Goal: Task Accomplishment & Management: Use online tool/utility

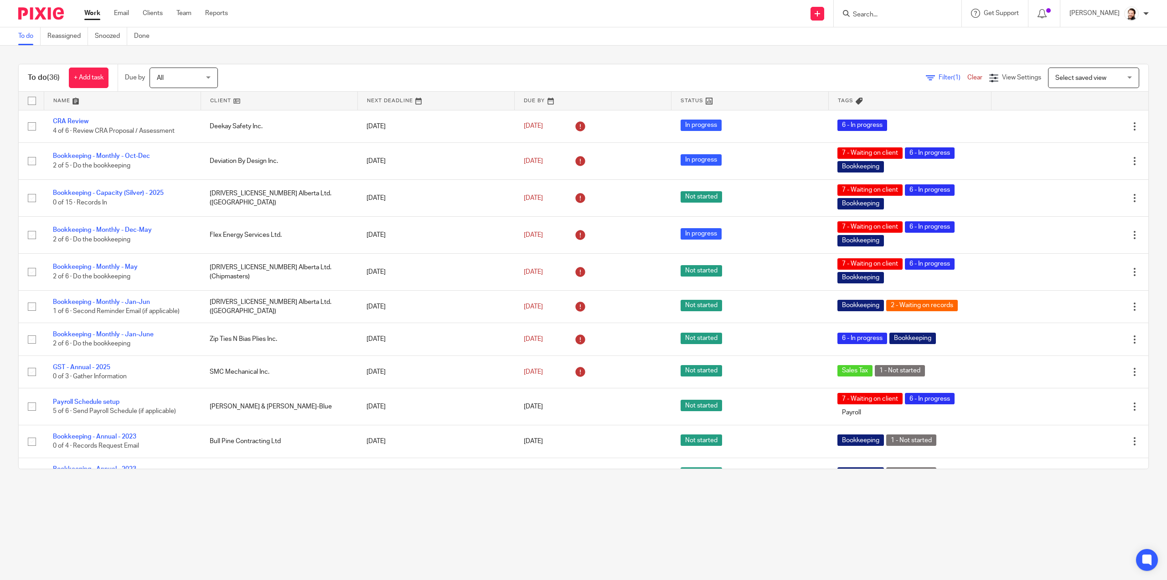
click at [928, 72] on div "Filter (1) Clear View Settings View Settings (1) Filters Clear Save Manage save…" at bounding box center [691, 77] width 915 height 21
click at [939, 78] on span "Filter (1)" at bounding box center [953, 77] width 29 height 6
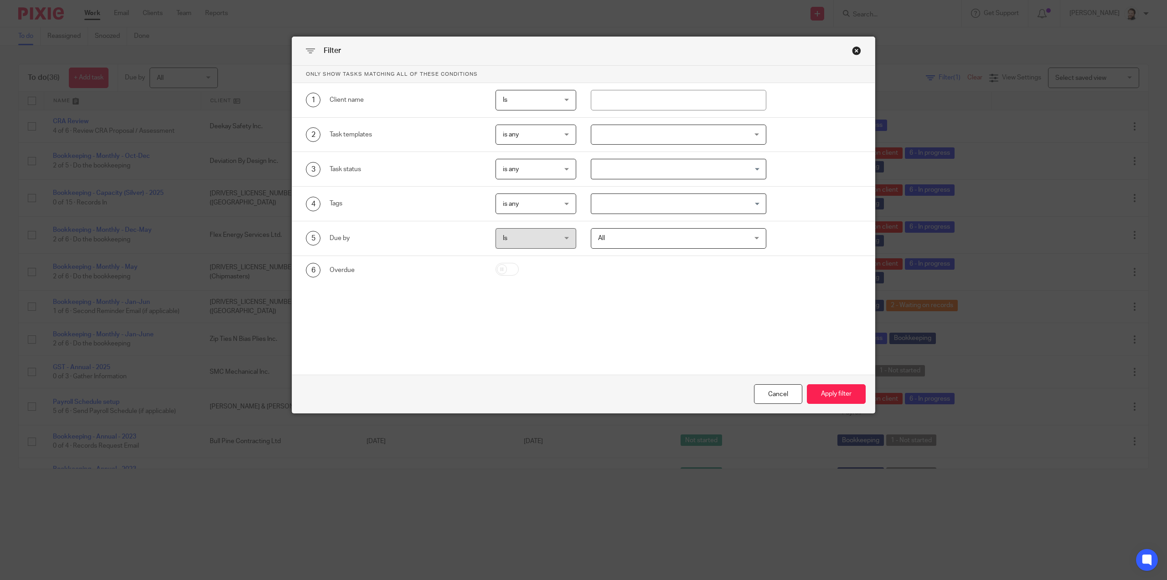
click at [606, 130] on div at bounding box center [679, 134] width 176 height 21
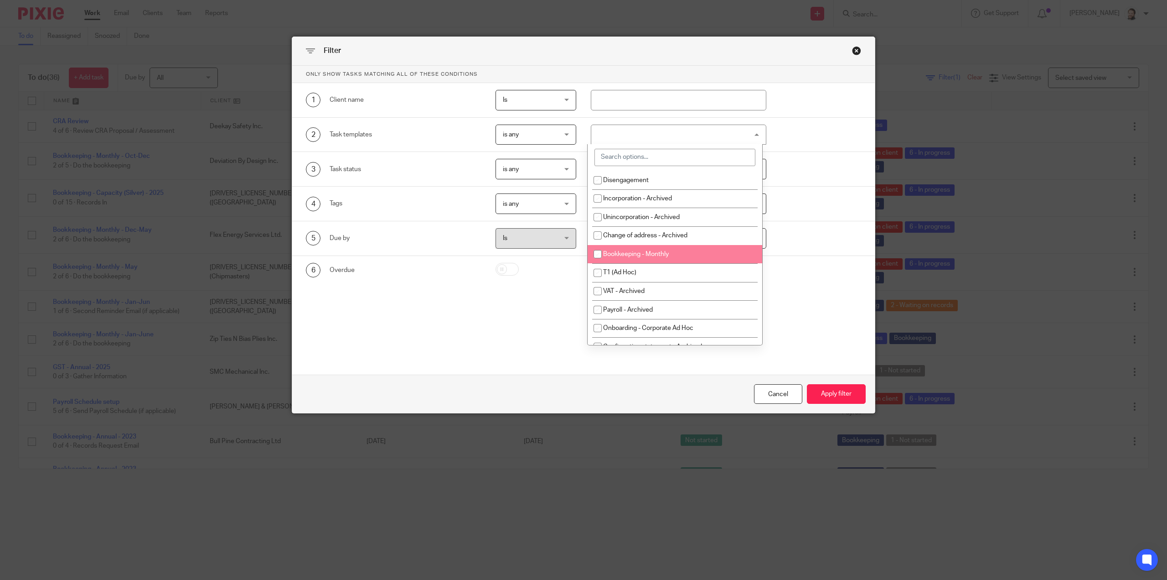
click at [636, 254] on span "Bookkeeping - Monthly" at bounding box center [636, 254] width 66 height 6
checkbox input "true"
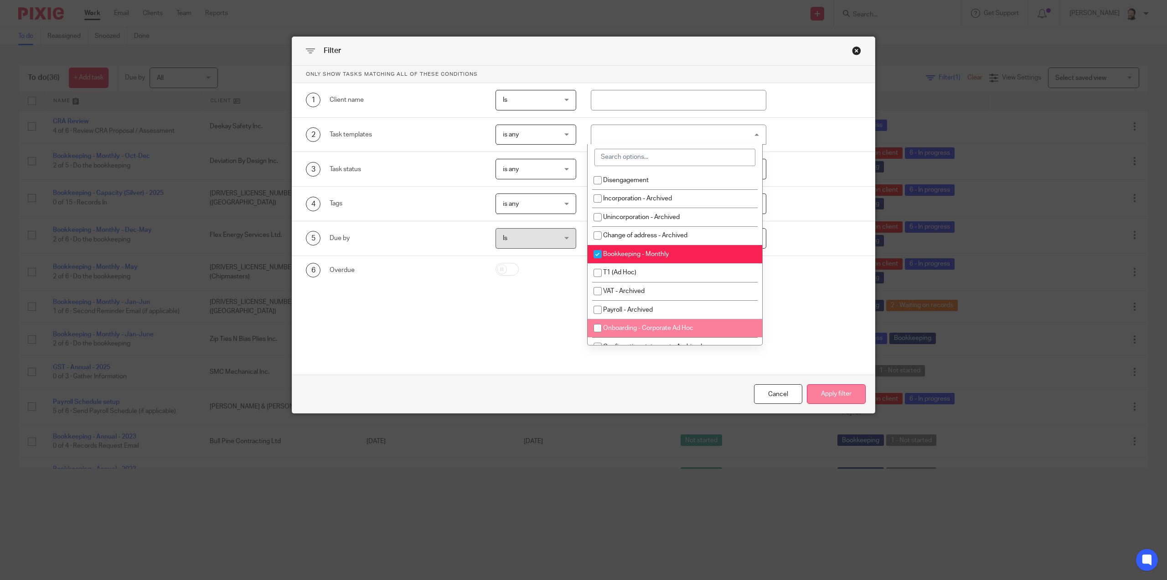
click at [841, 396] on button "Apply filter" at bounding box center [836, 394] width 59 height 20
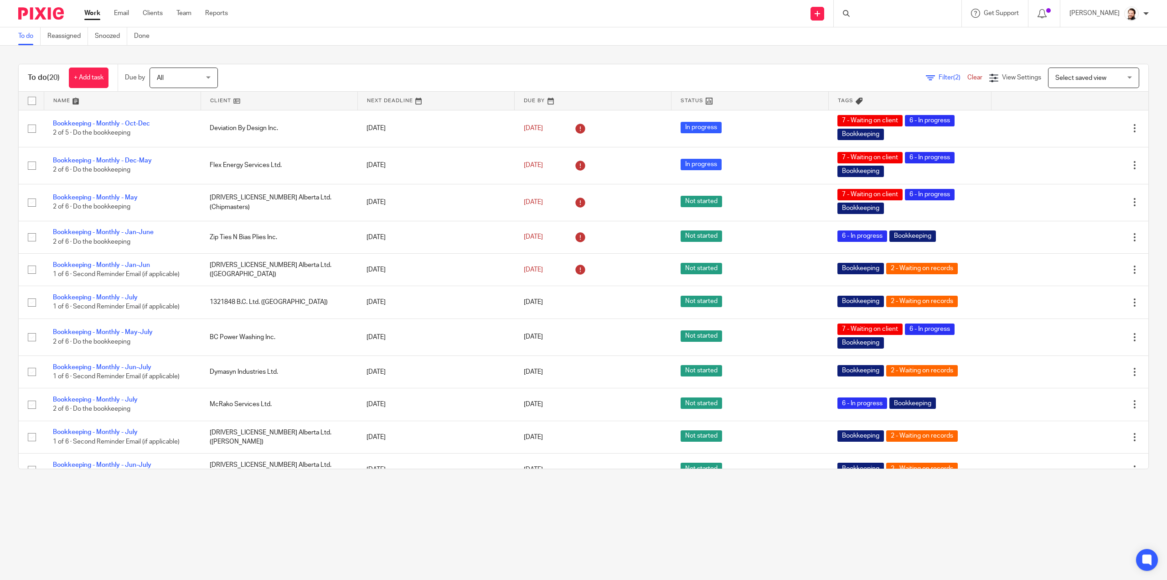
click at [224, 97] on link at bounding box center [279, 101] width 156 height 18
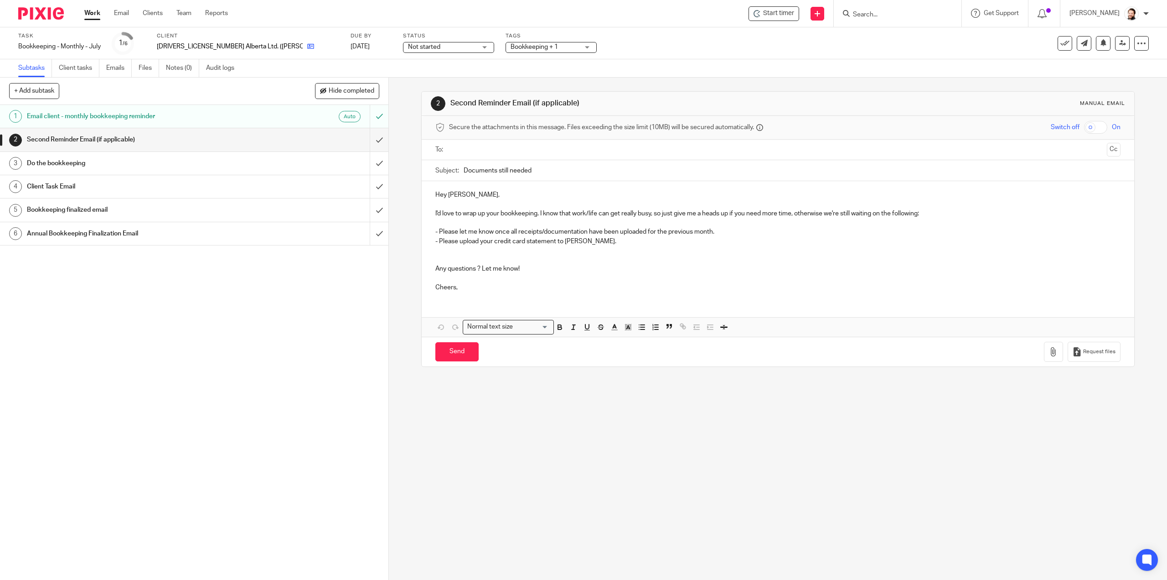
click at [303, 42] on link at bounding box center [308, 46] width 11 height 9
